Goal: Use online tool/utility: Use online tool/utility

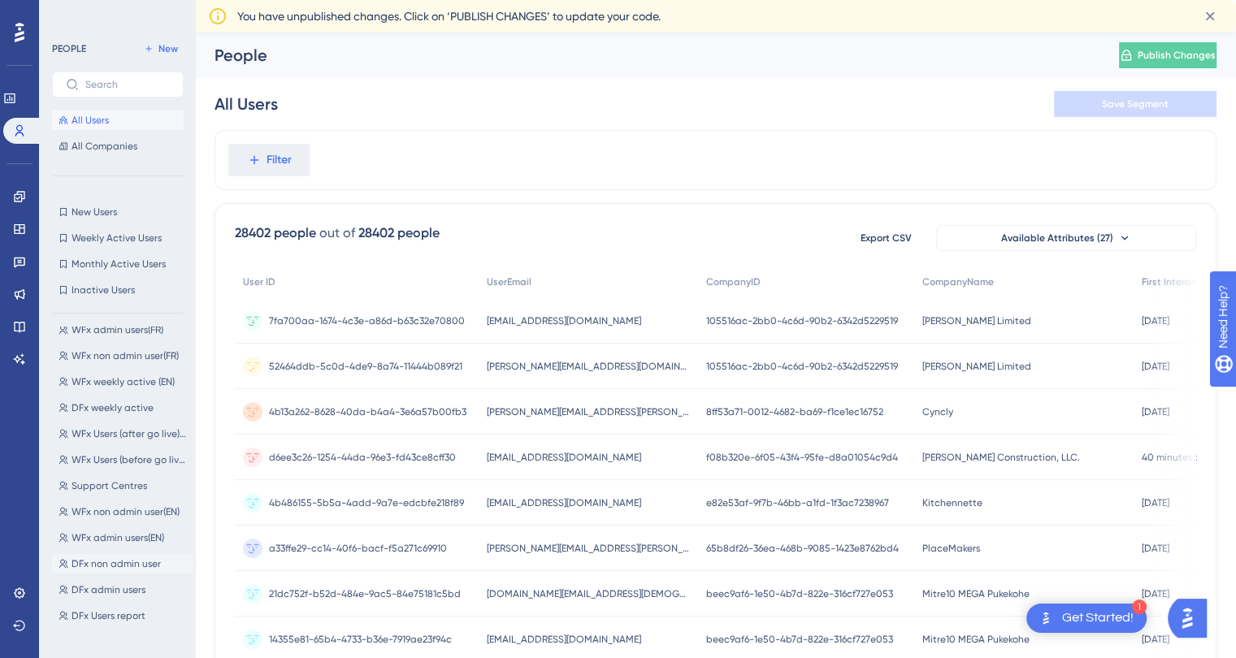
scroll to position [361, 0]
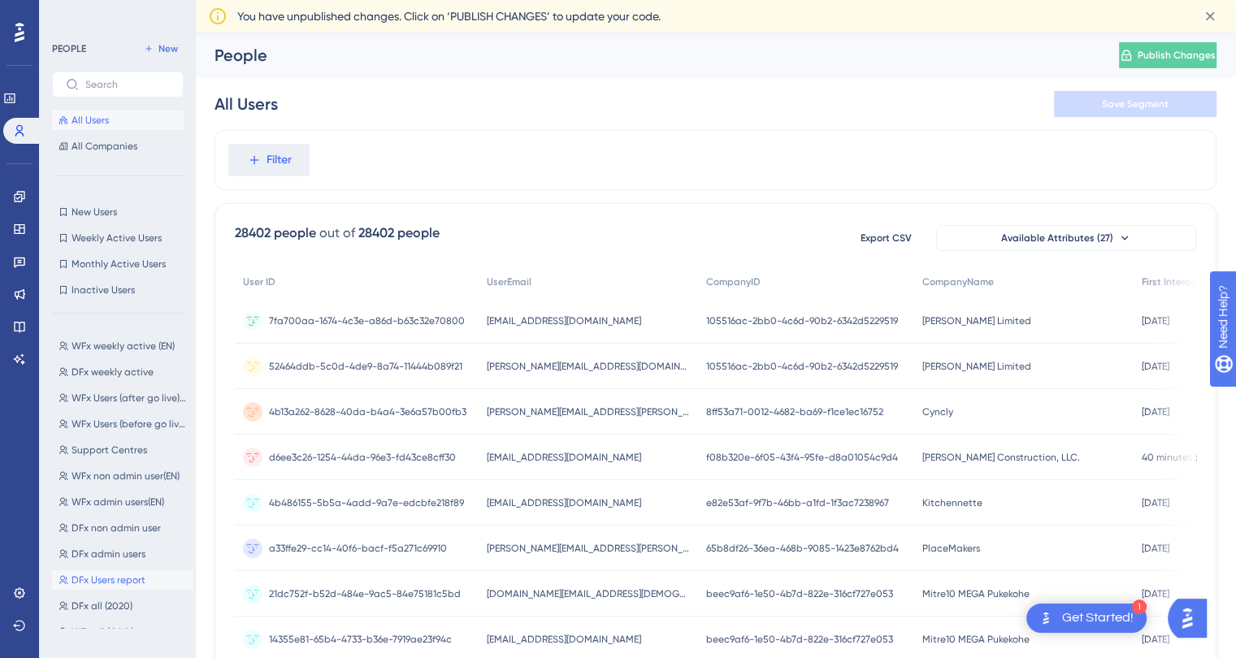
click at [135, 579] on span "DFx Users report" at bounding box center [109, 580] width 74 height 13
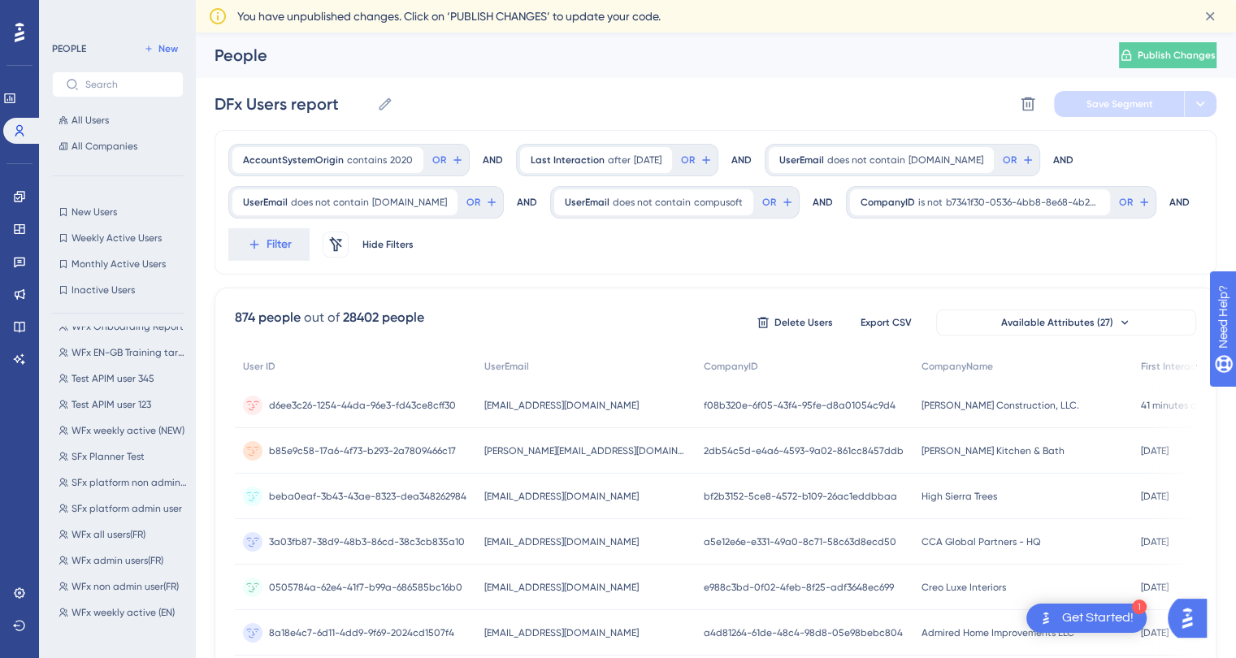
scroll to position [0, 0]
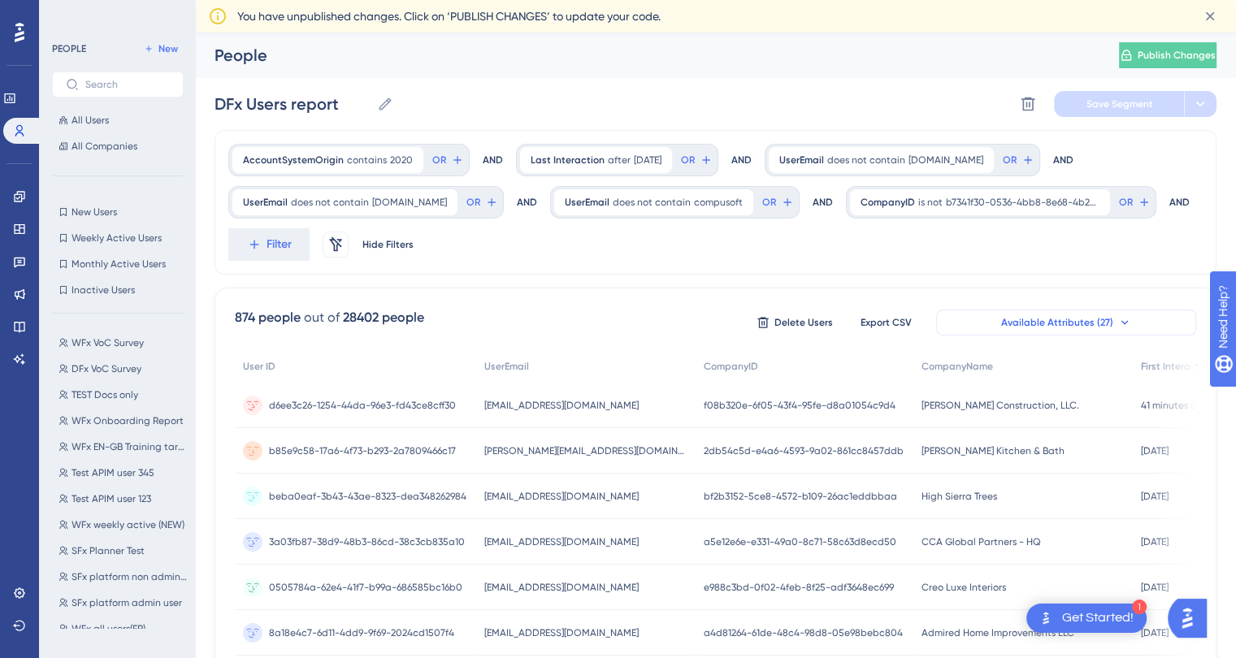
click at [1086, 319] on span "Available Attributes (27)" at bounding box center [1057, 322] width 112 height 13
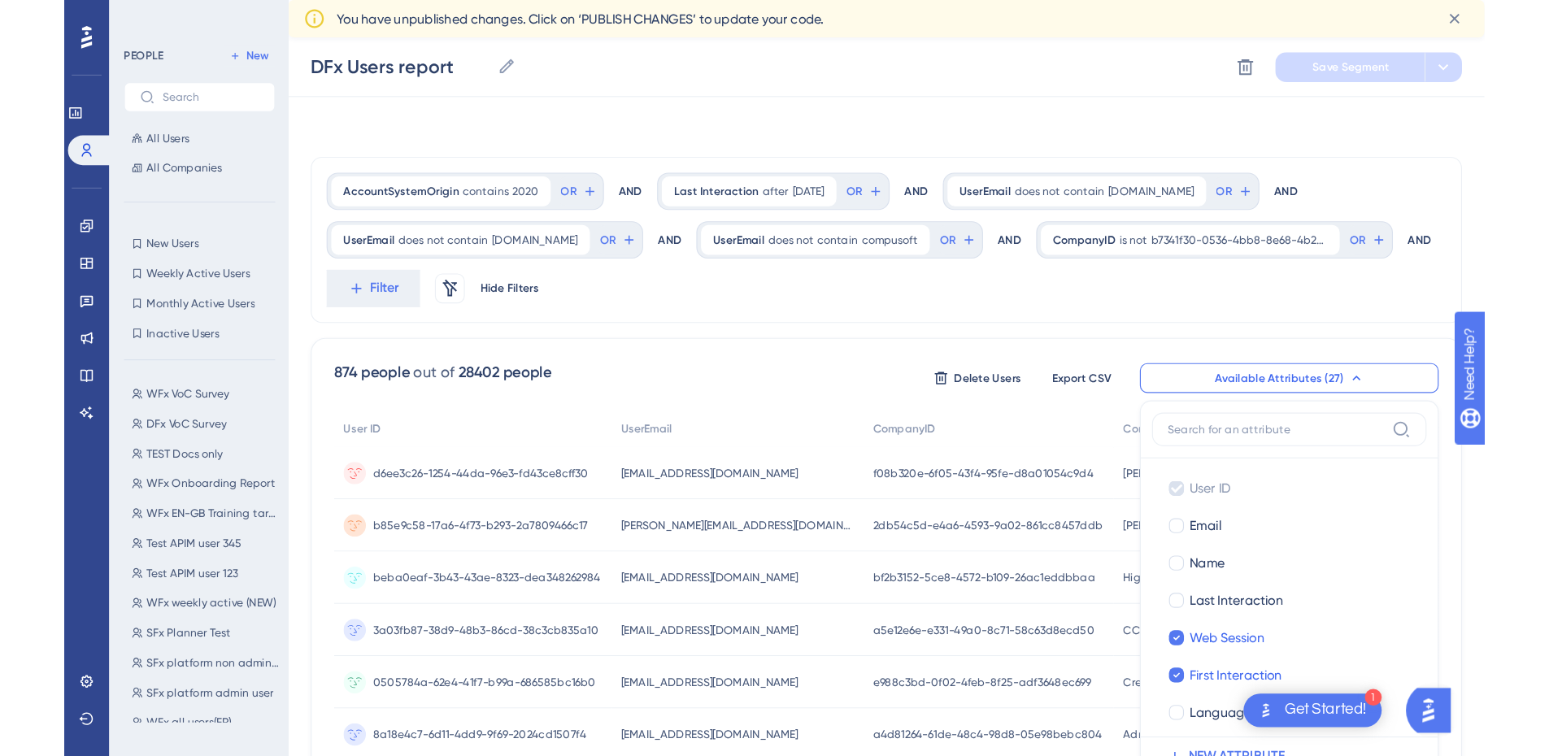
scroll to position [176, 0]
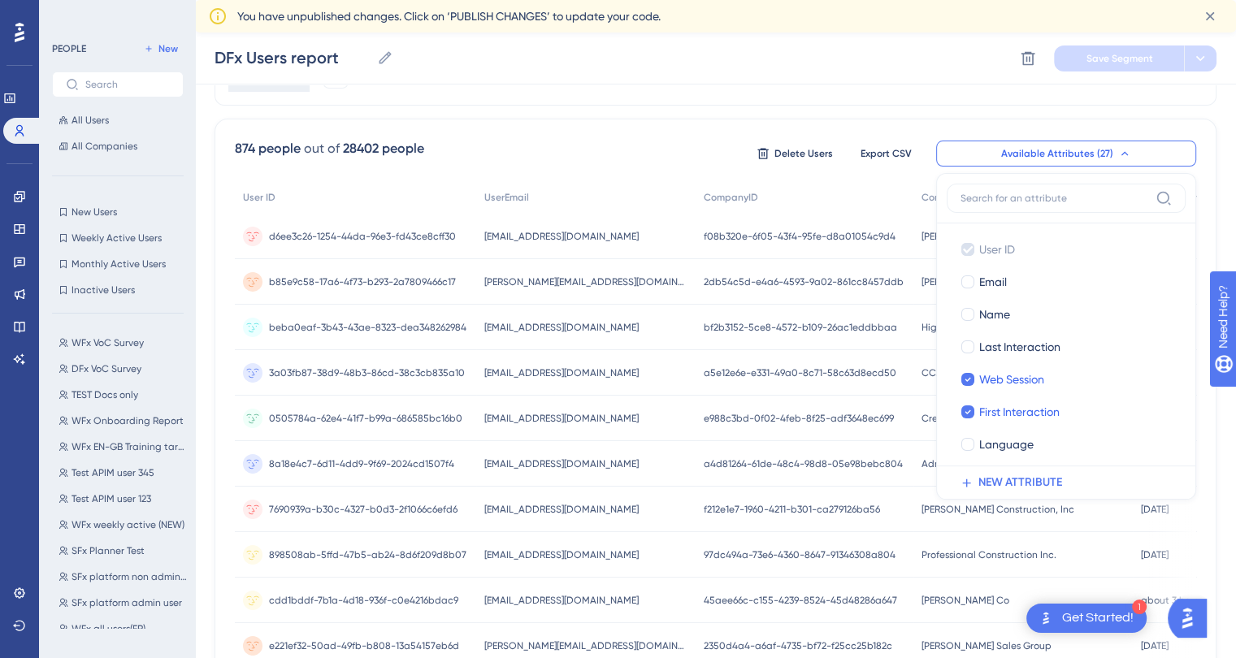
click at [891, 41] on div "DFx Users report DFx Users report Delete Segment Save Segment" at bounding box center [715, 59] width 1041 height 52
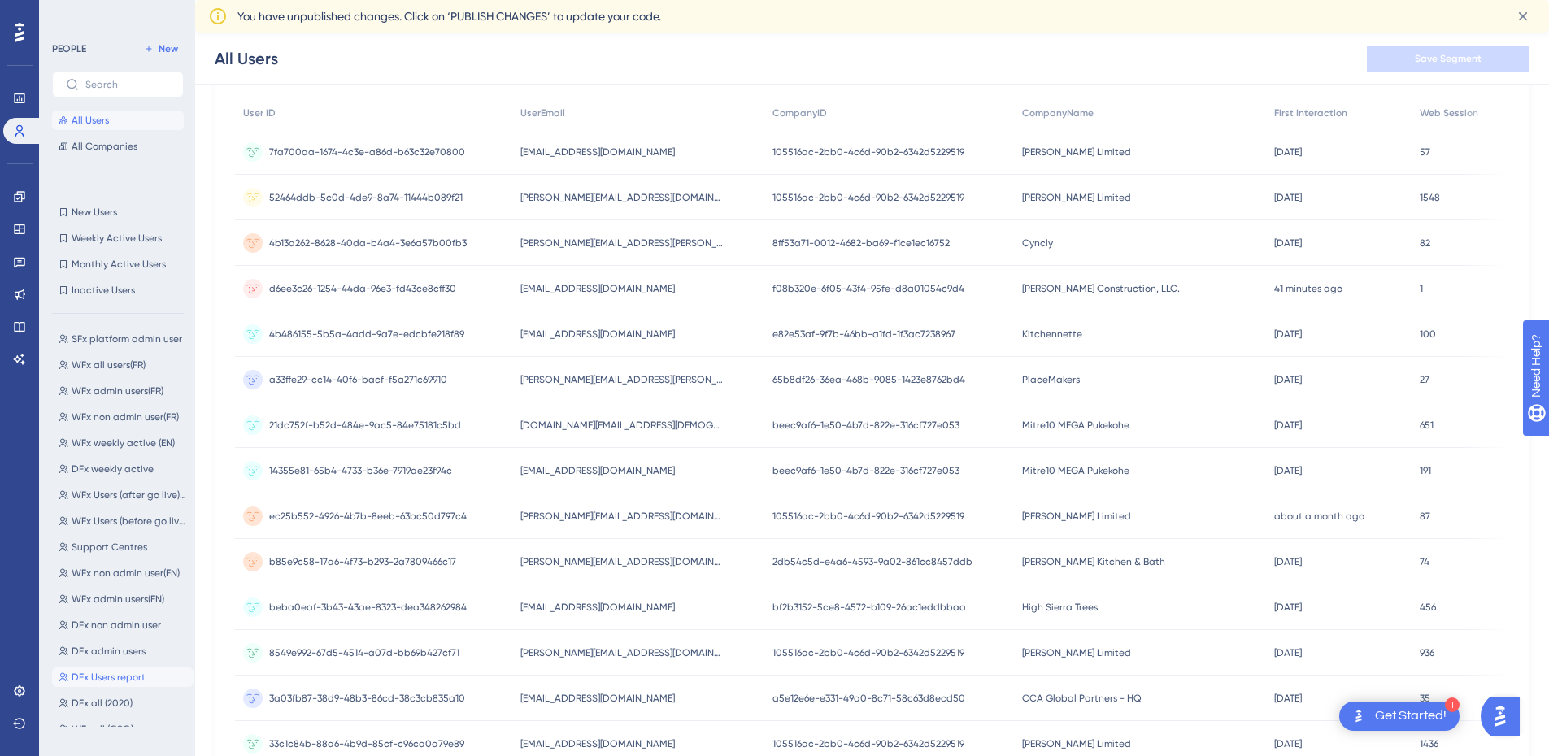
click at [127, 678] on span "DFx Users report" at bounding box center [109, 677] width 74 height 13
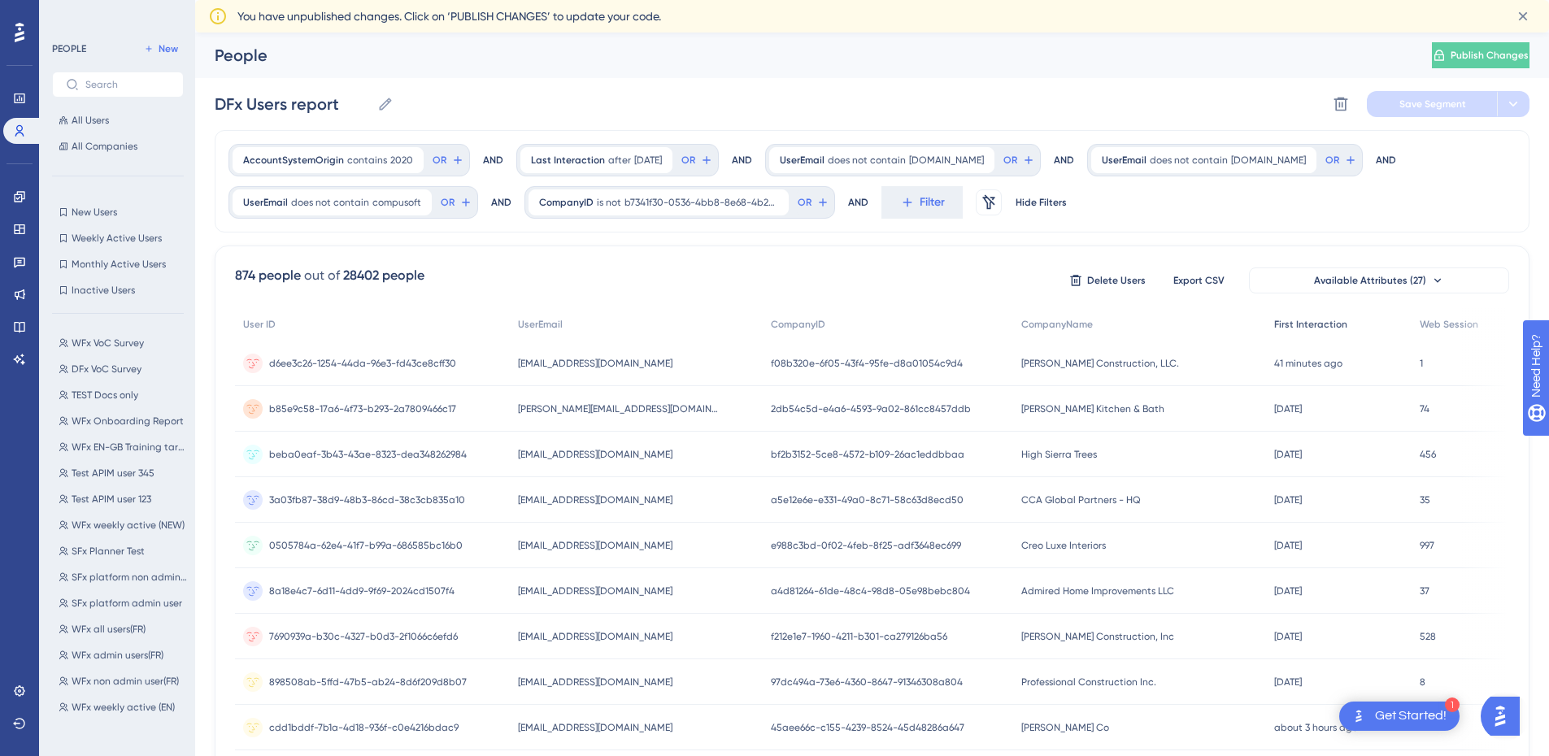
click at [1292, 325] on span "First Interaction" at bounding box center [1310, 324] width 73 height 13
